Goal: Find specific page/section: Find specific page/section

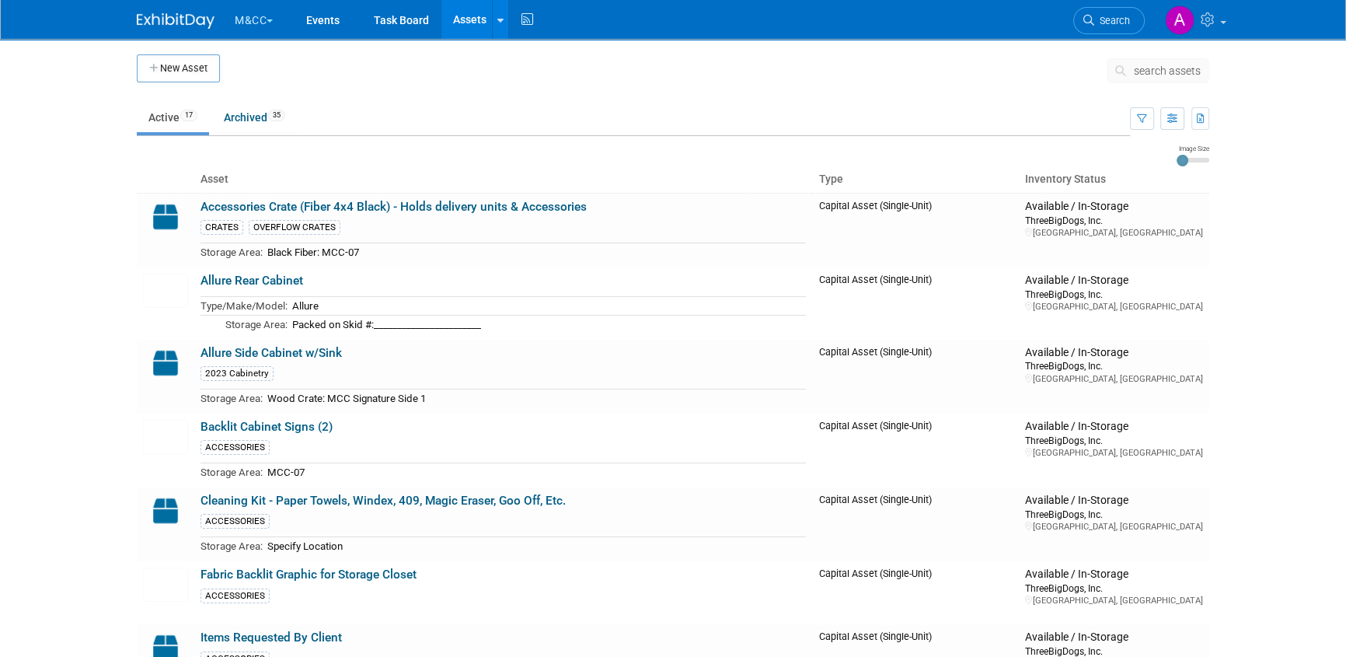
click at [249, 23] on button "M&CC" at bounding box center [262, 17] width 59 height 34
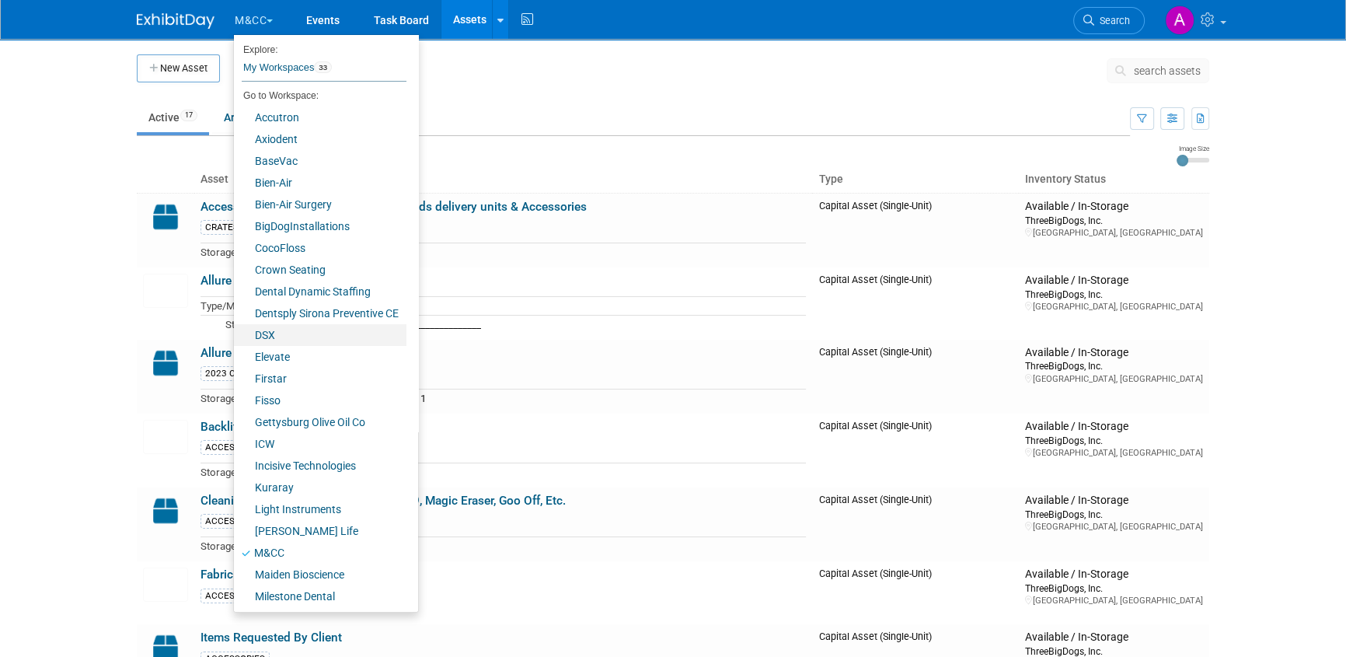
click at [269, 340] on link "DSX" at bounding box center [320, 335] width 173 height 22
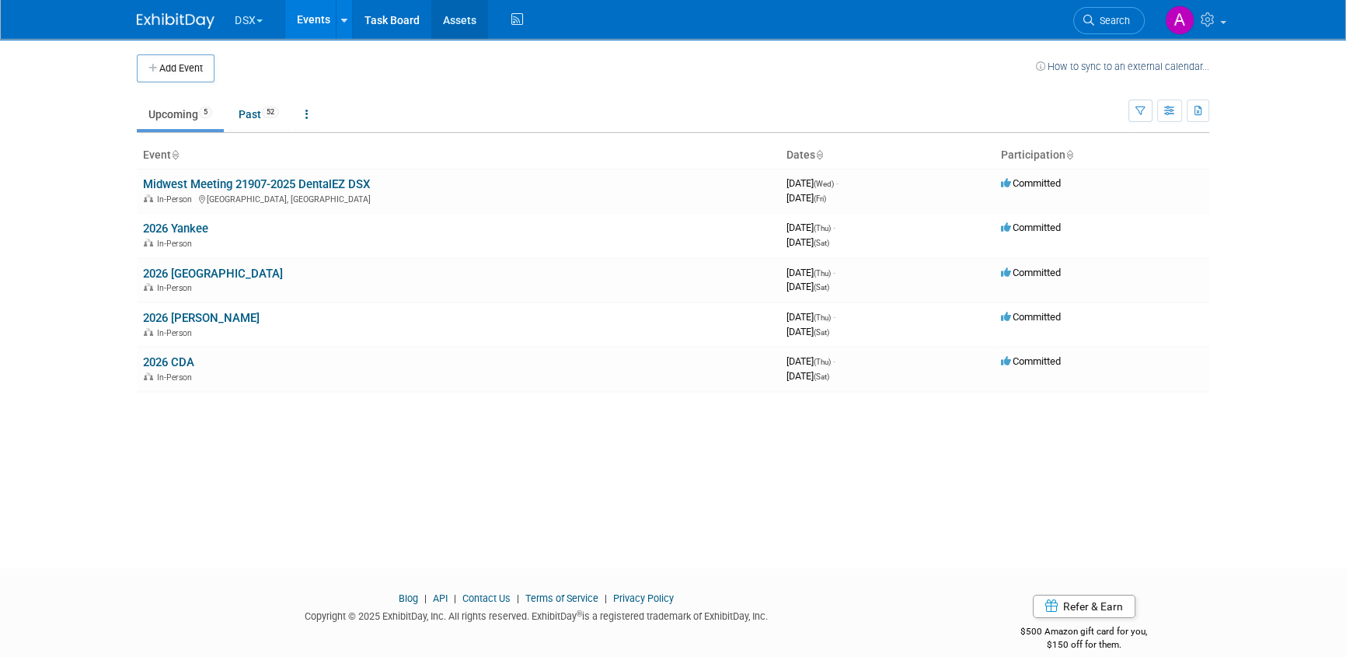
click at [462, 18] on link "Assets" at bounding box center [459, 19] width 57 height 39
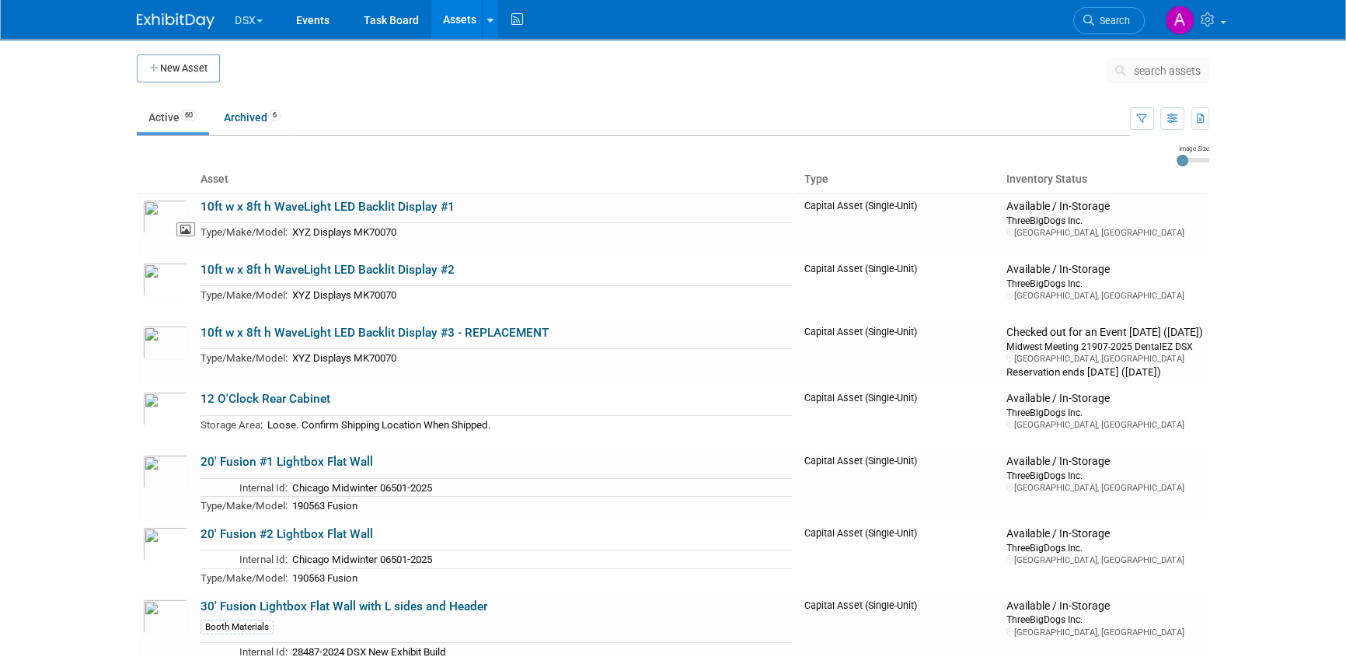
drag, startPoint x: 155, startPoint y: 207, endPoint x: 203, endPoint y: 218, distance: 48.6
click at [155, 207] on img at bounding box center [165, 217] width 45 height 34
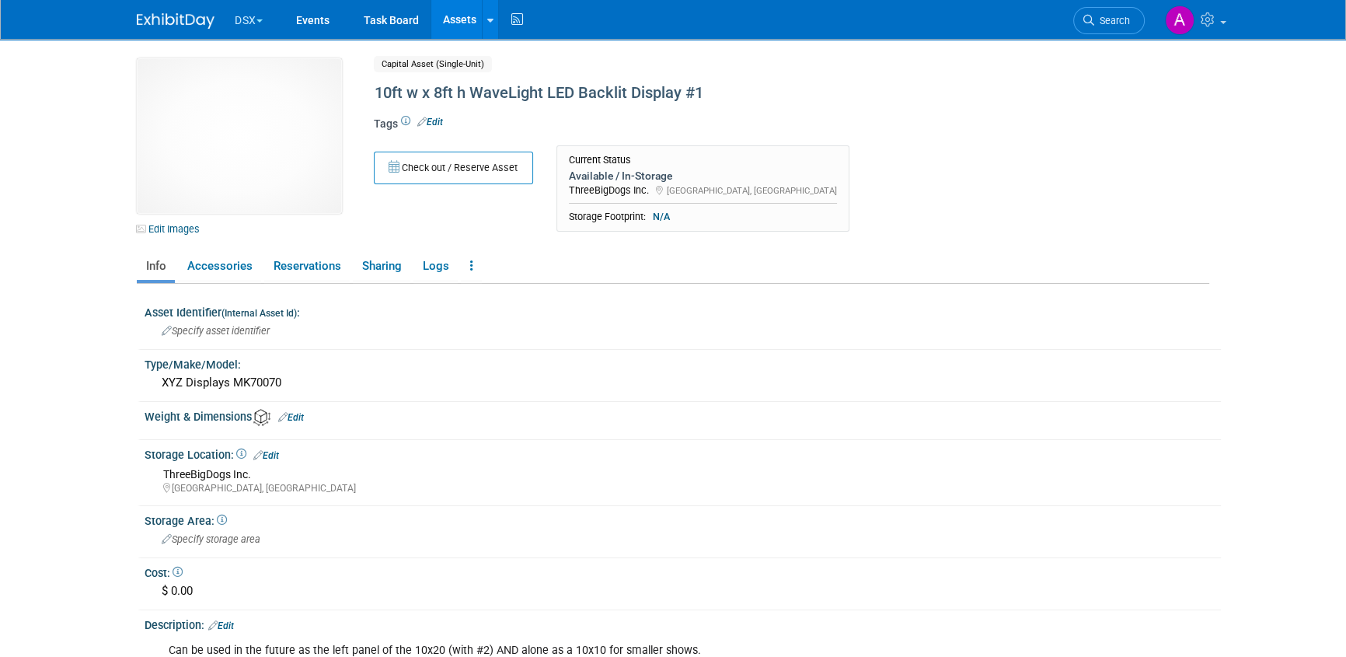
click at [458, 19] on link "Assets" at bounding box center [459, 19] width 57 height 39
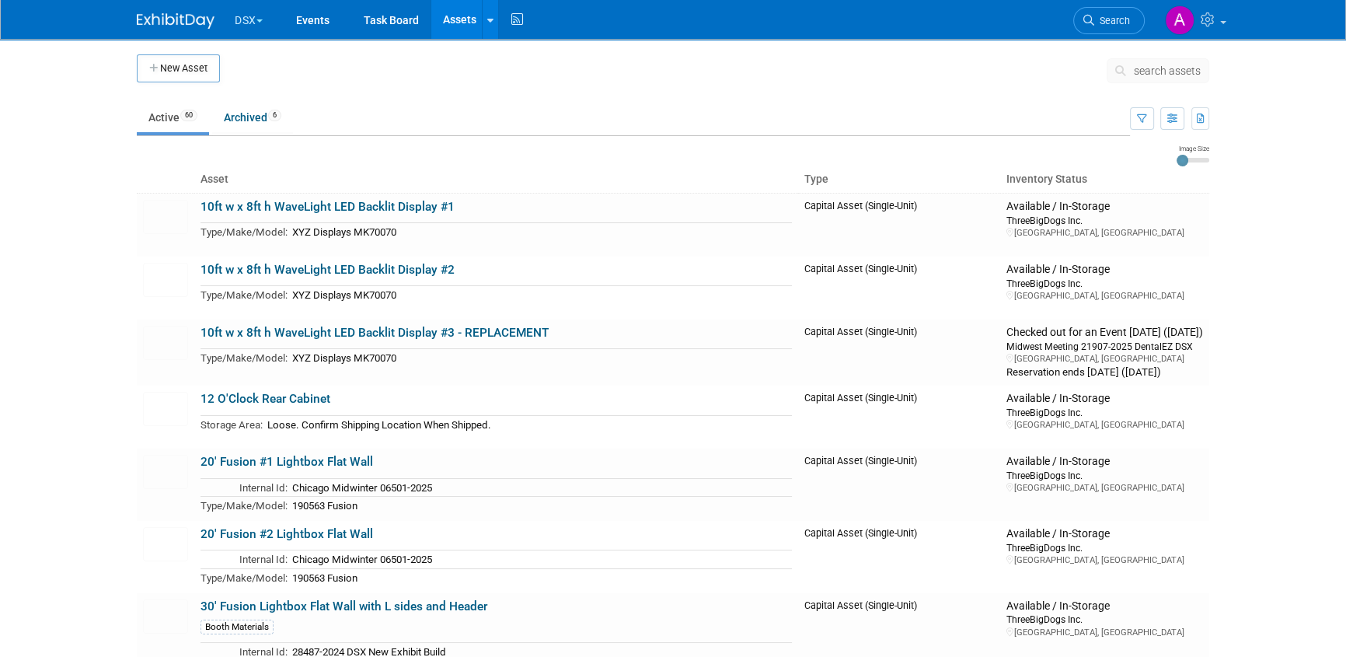
click at [1154, 71] on span "search assets" at bounding box center [1167, 70] width 67 height 12
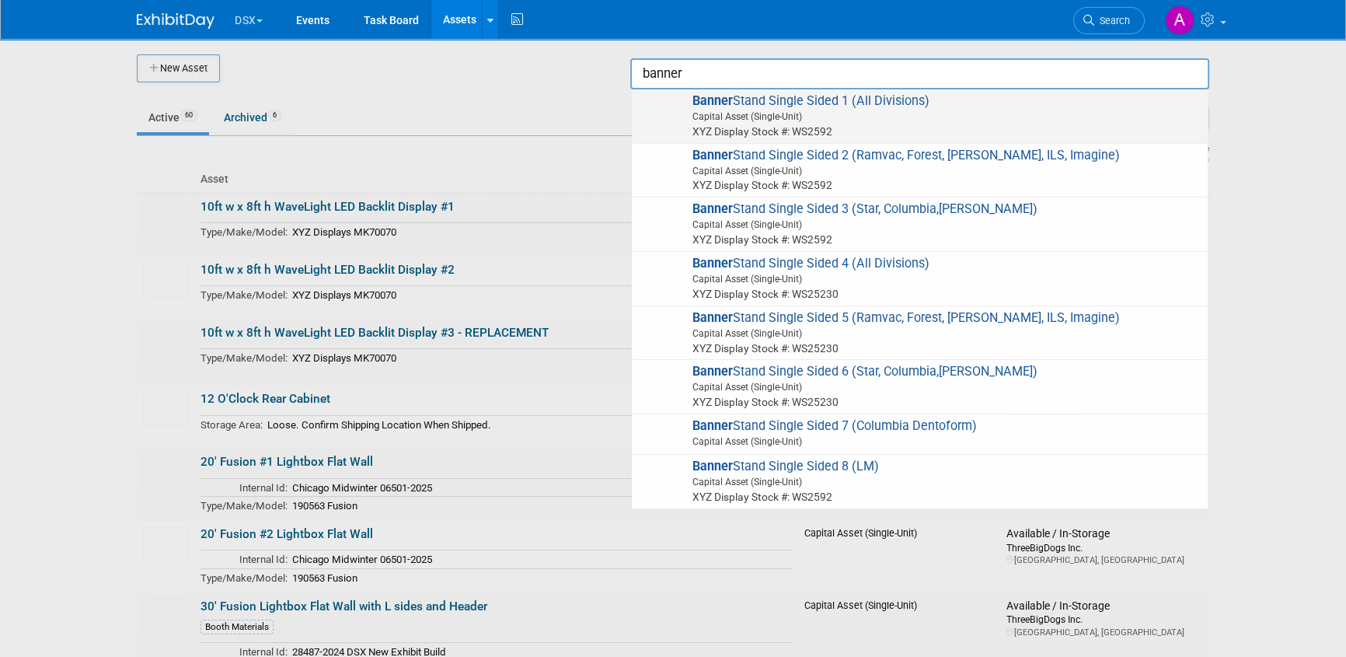
click at [839, 117] on span "Capital Asset (Single-Unit)" at bounding box center [922, 117] width 556 height 14
type input "Banner Stand Single Sided 1 (All Divisions)"
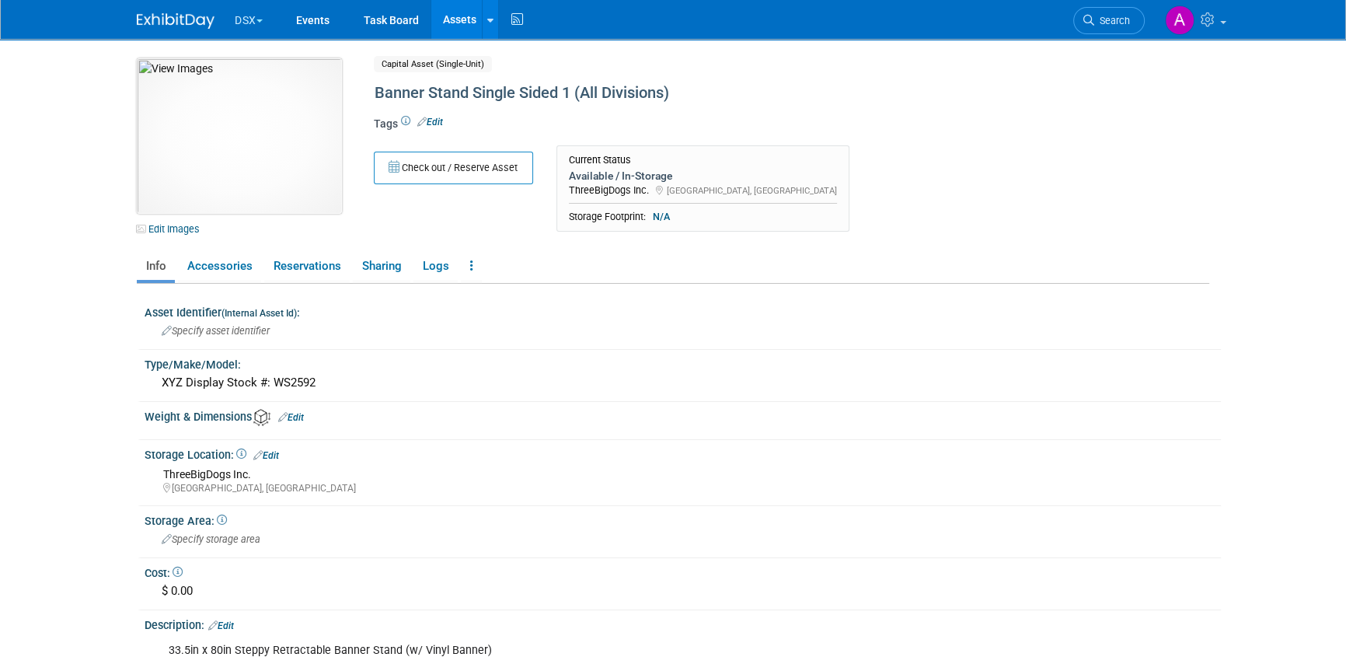
click at [242, 171] on img at bounding box center [239, 135] width 205 height 155
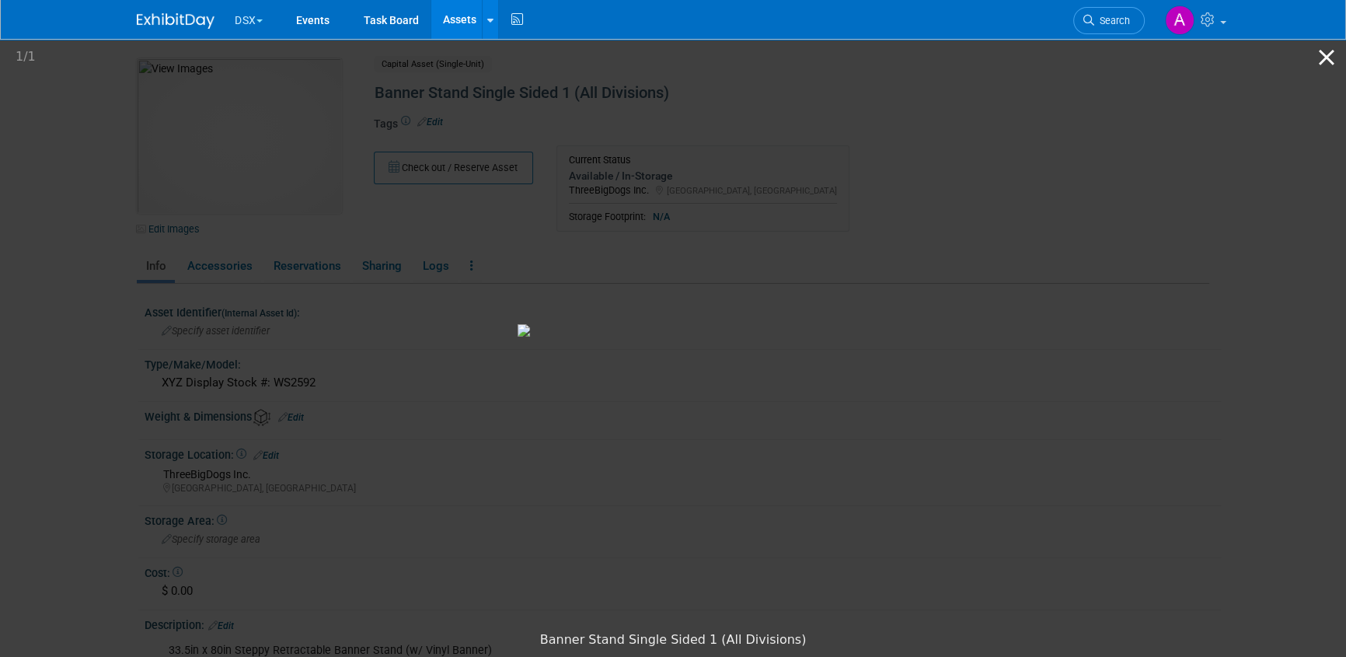
click at [1321, 61] on button "Close gallery" at bounding box center [1326, 57] width 39 height 37
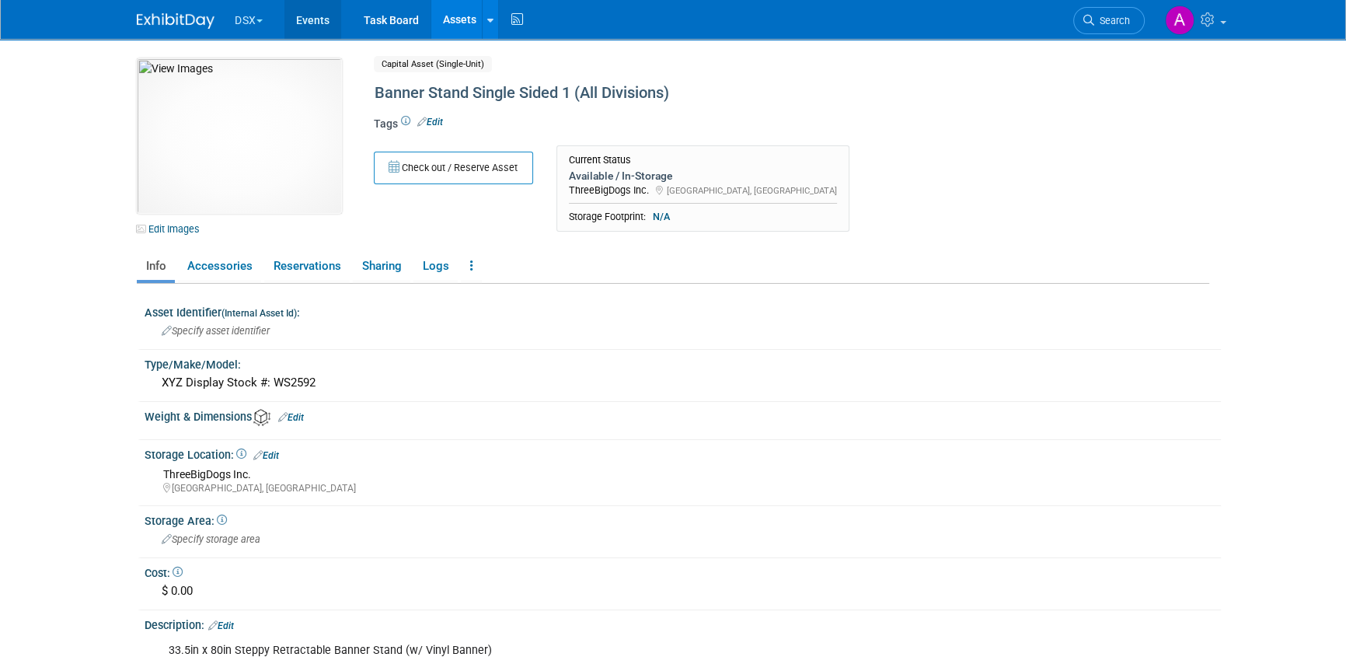
click at [313, 22] on link "Events" at bounding box center [312, 19] width 57 height 39
